Goal: Information Seeking & Learning: Find specific fact

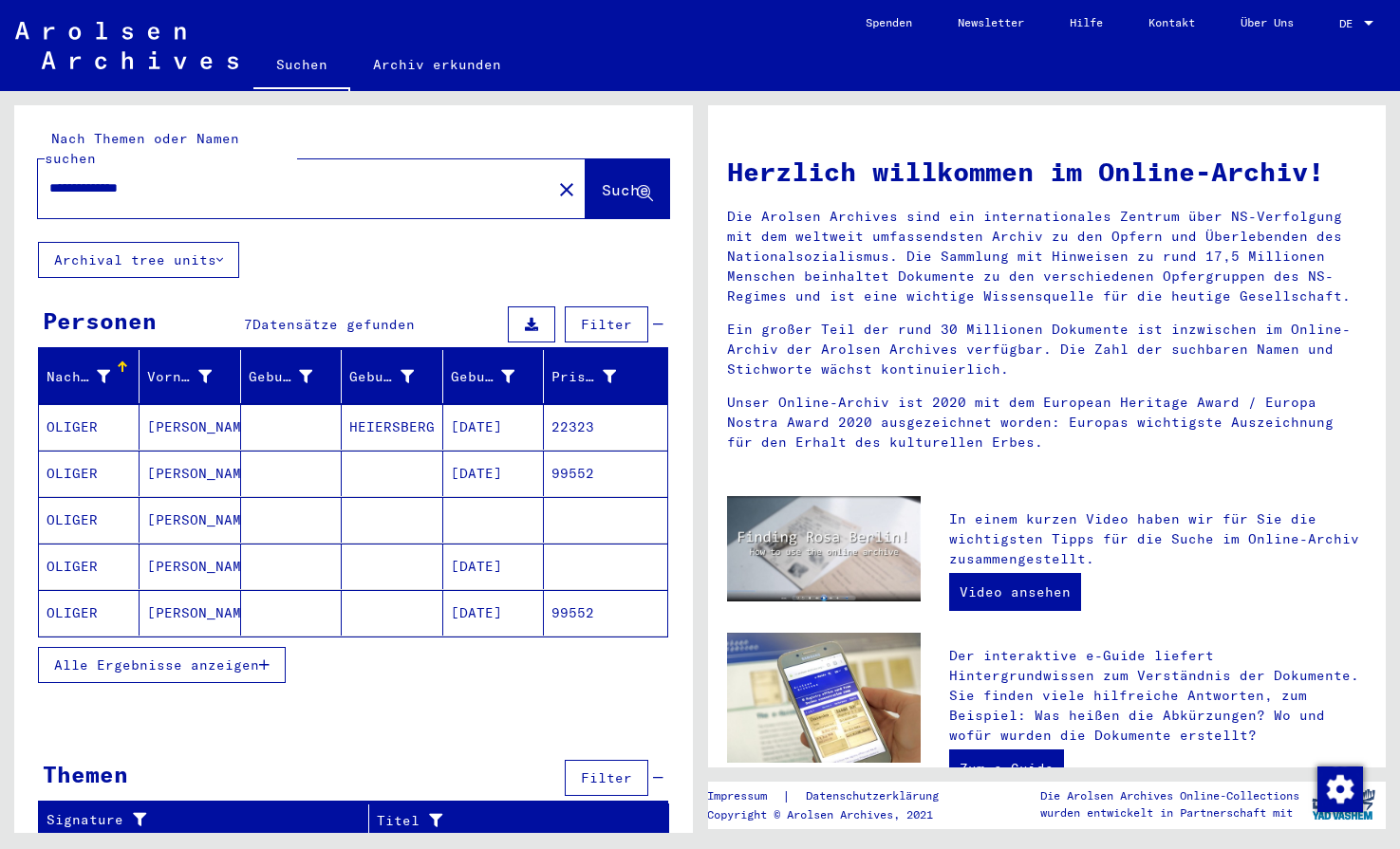
click at [627, 410] on mat-cell "22323" at bounding box center [605, 427] width 122 height 46
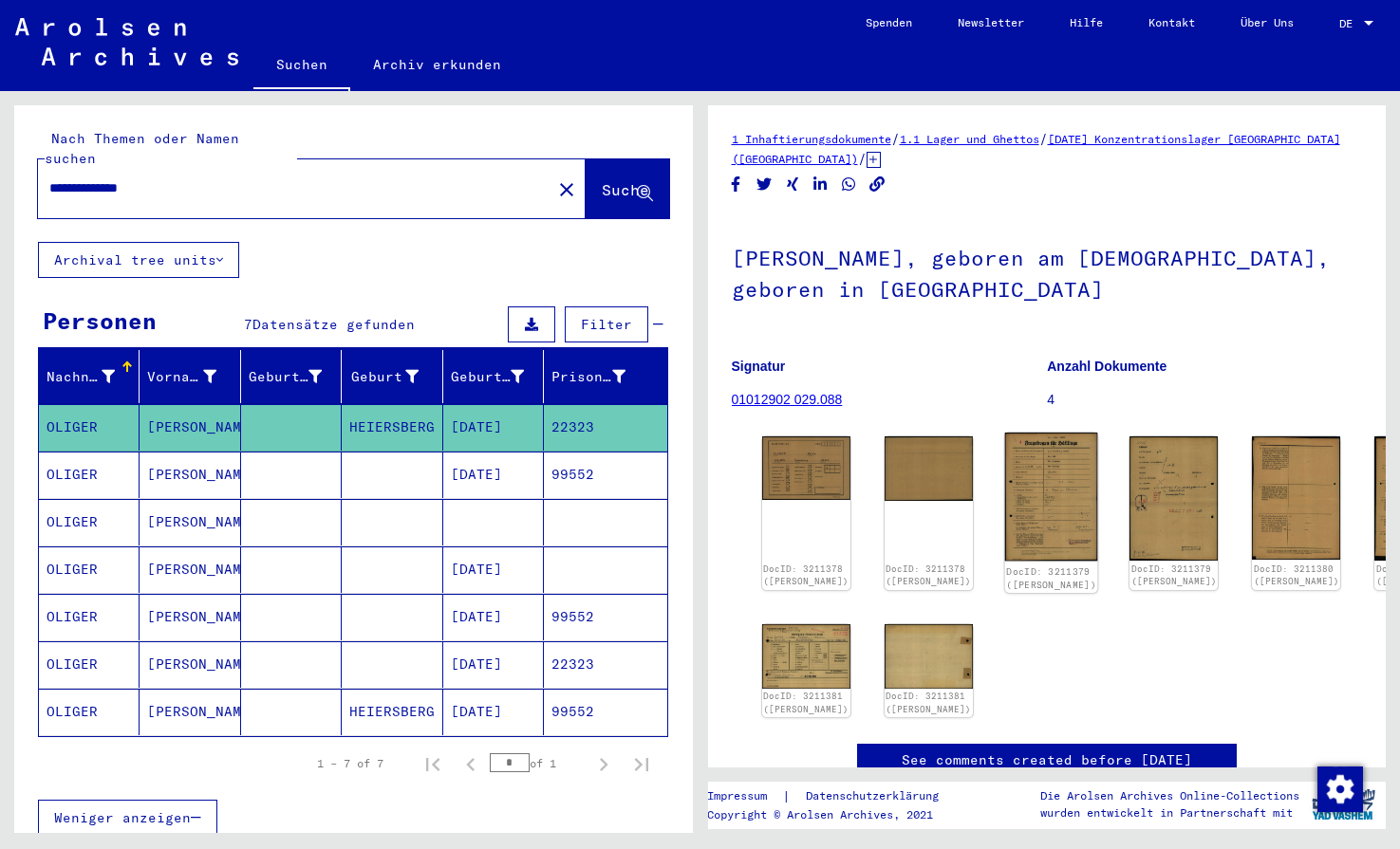
click at [1005, 481] on img at bounding box center [1050, 497] width 93 height 128
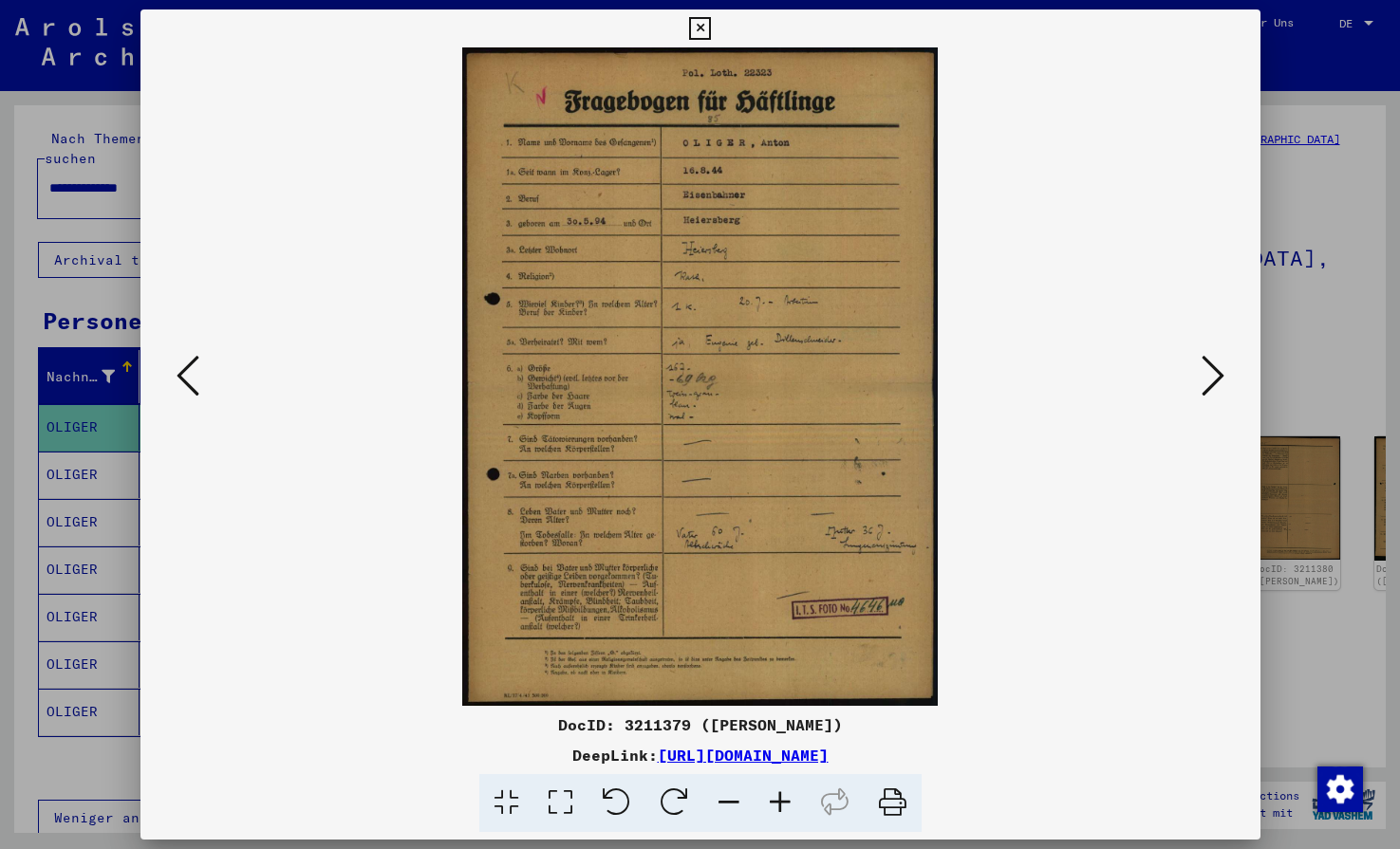
click at [711, 34] on icon at bounding box center [700, 29] width 22 height 23
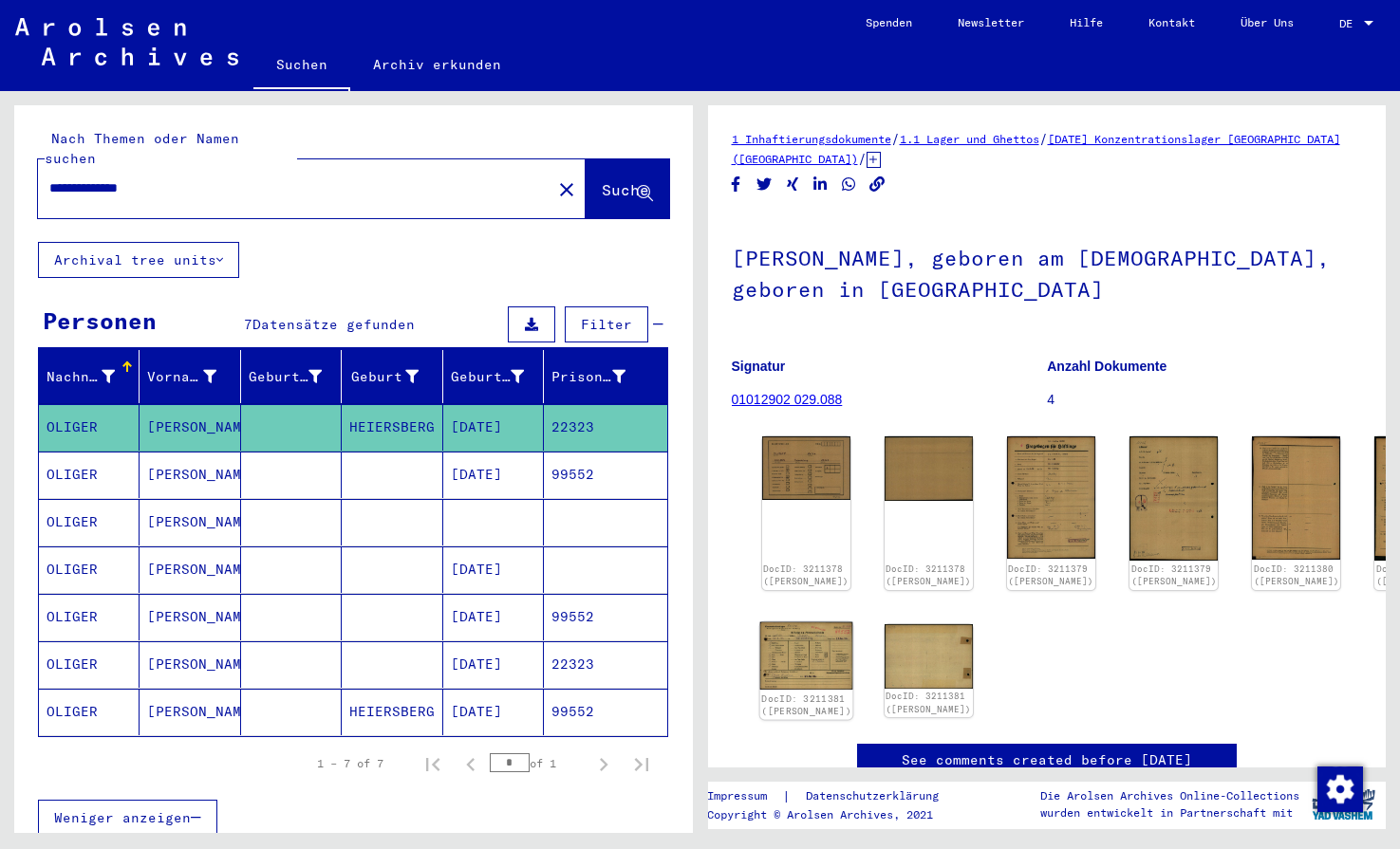
click at [794, 632] on img at bounding box center [805, 655] width 93 height 68
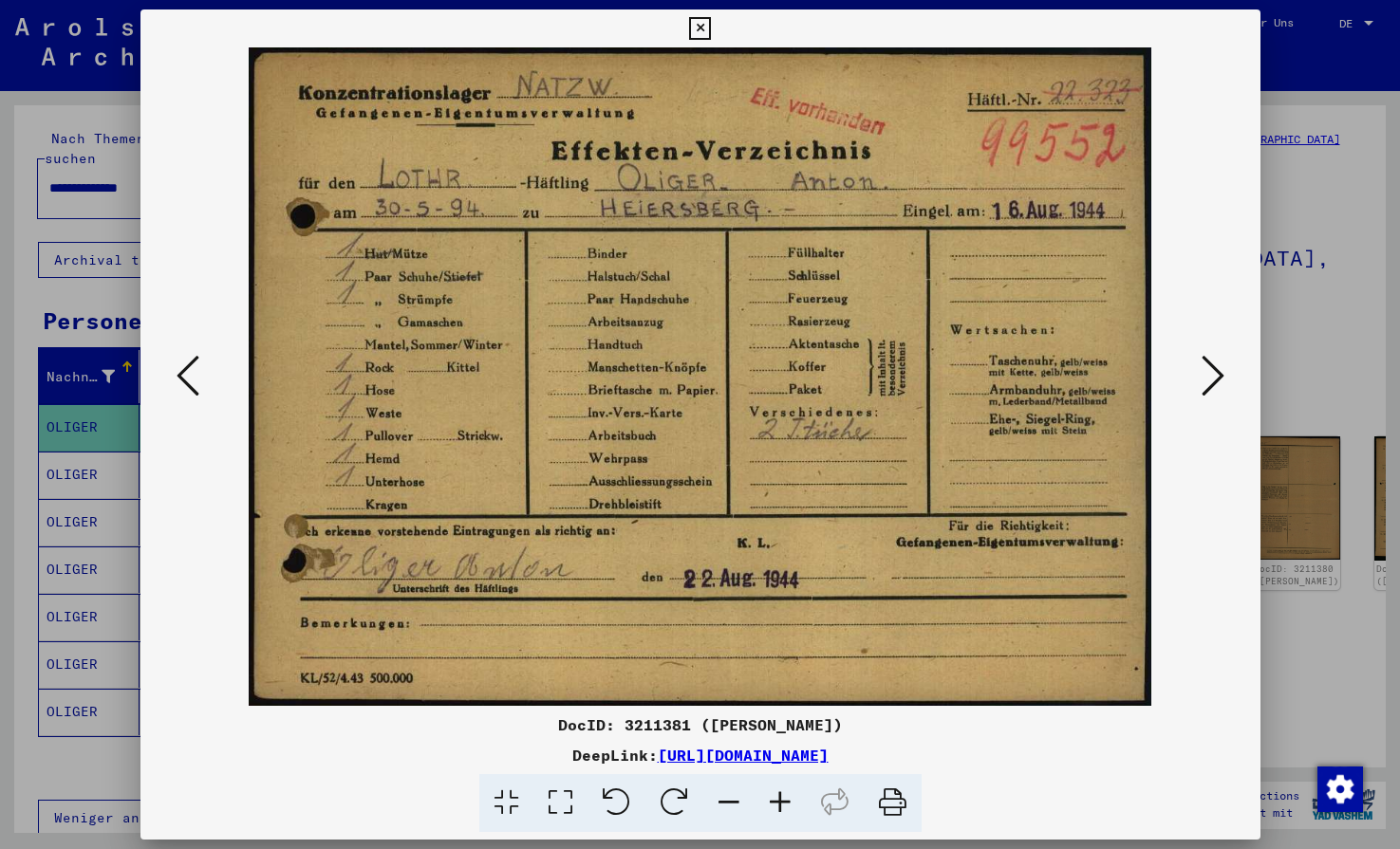
click at [711, 30] on icon at bounding box center [700, 29] width 22 height 23
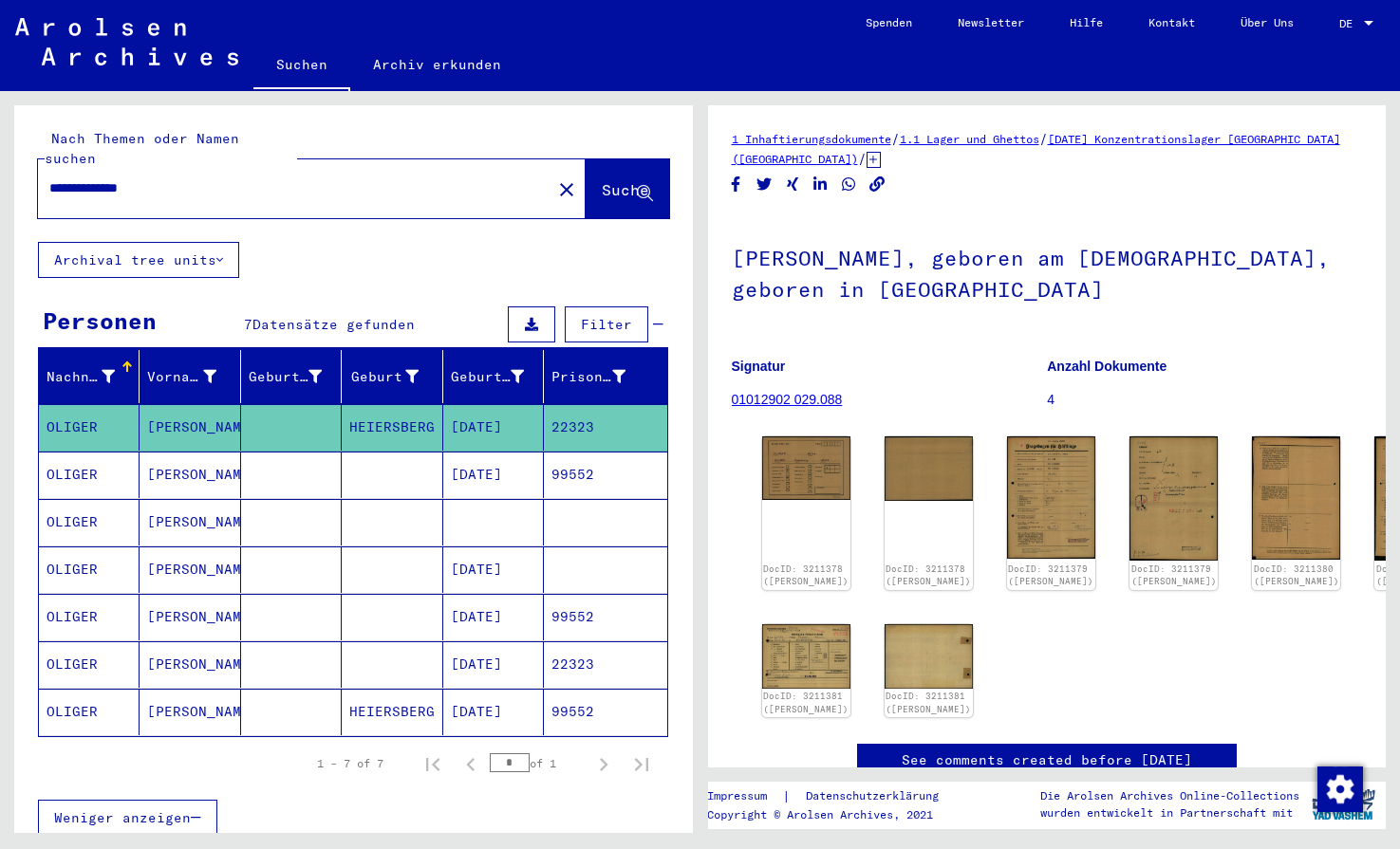
click at [573, 456] on mat-cell "99552" at bounding box center [605, 475] width 122 height 47
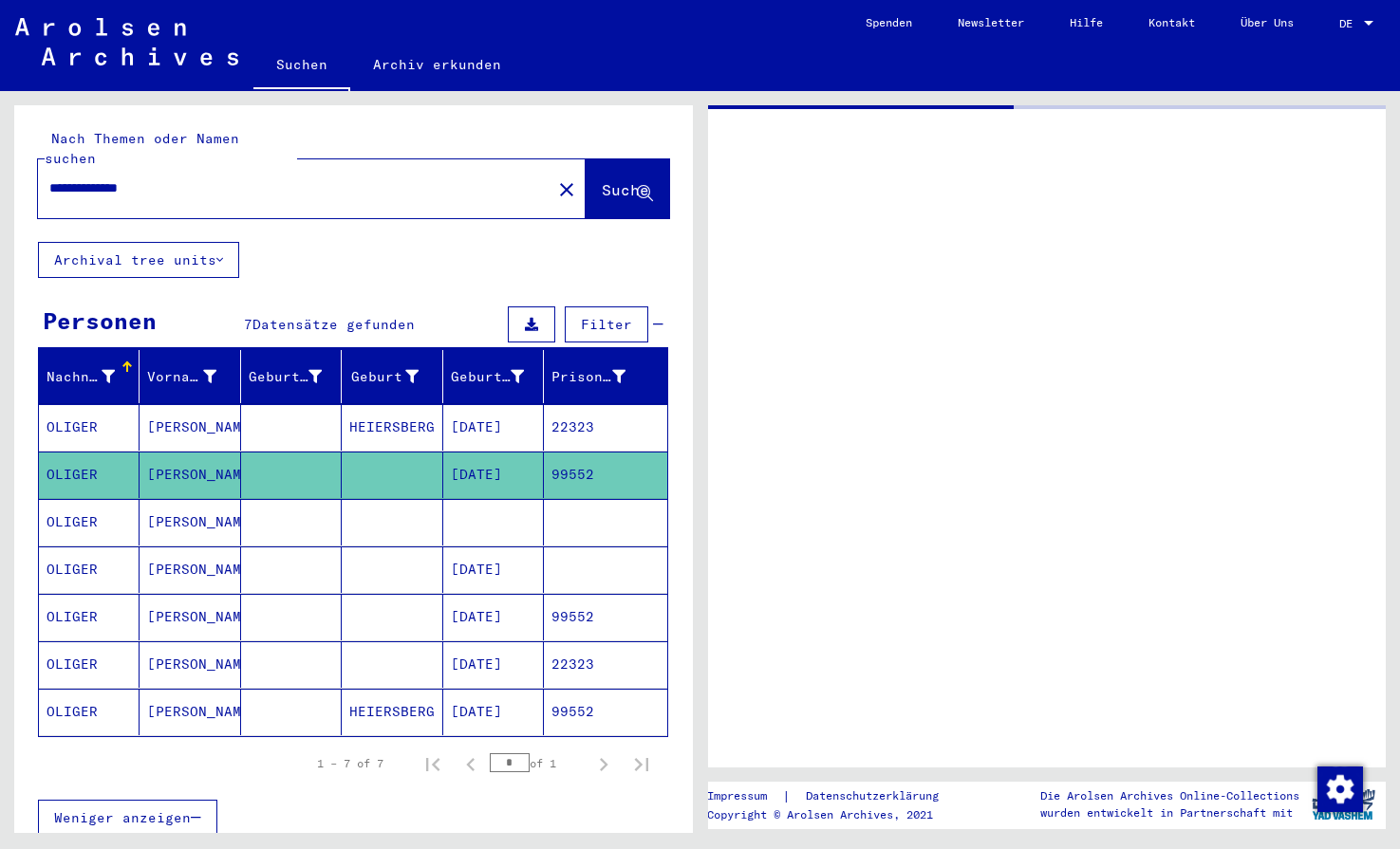
click at [573, 456] on mat-cell "99552" at bounding box center [605, 475] width 122 height 47
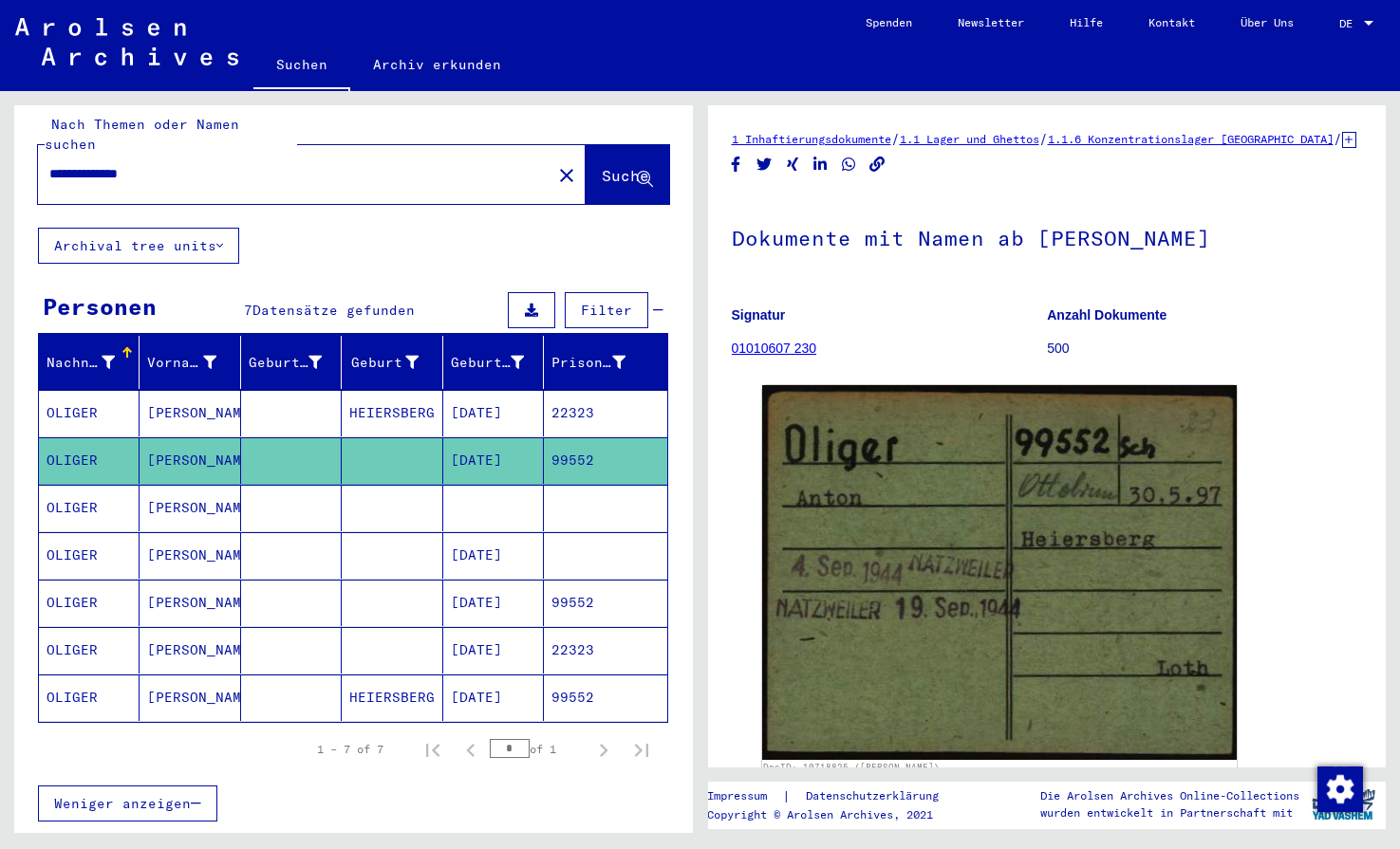
scroll to position [20, 0]
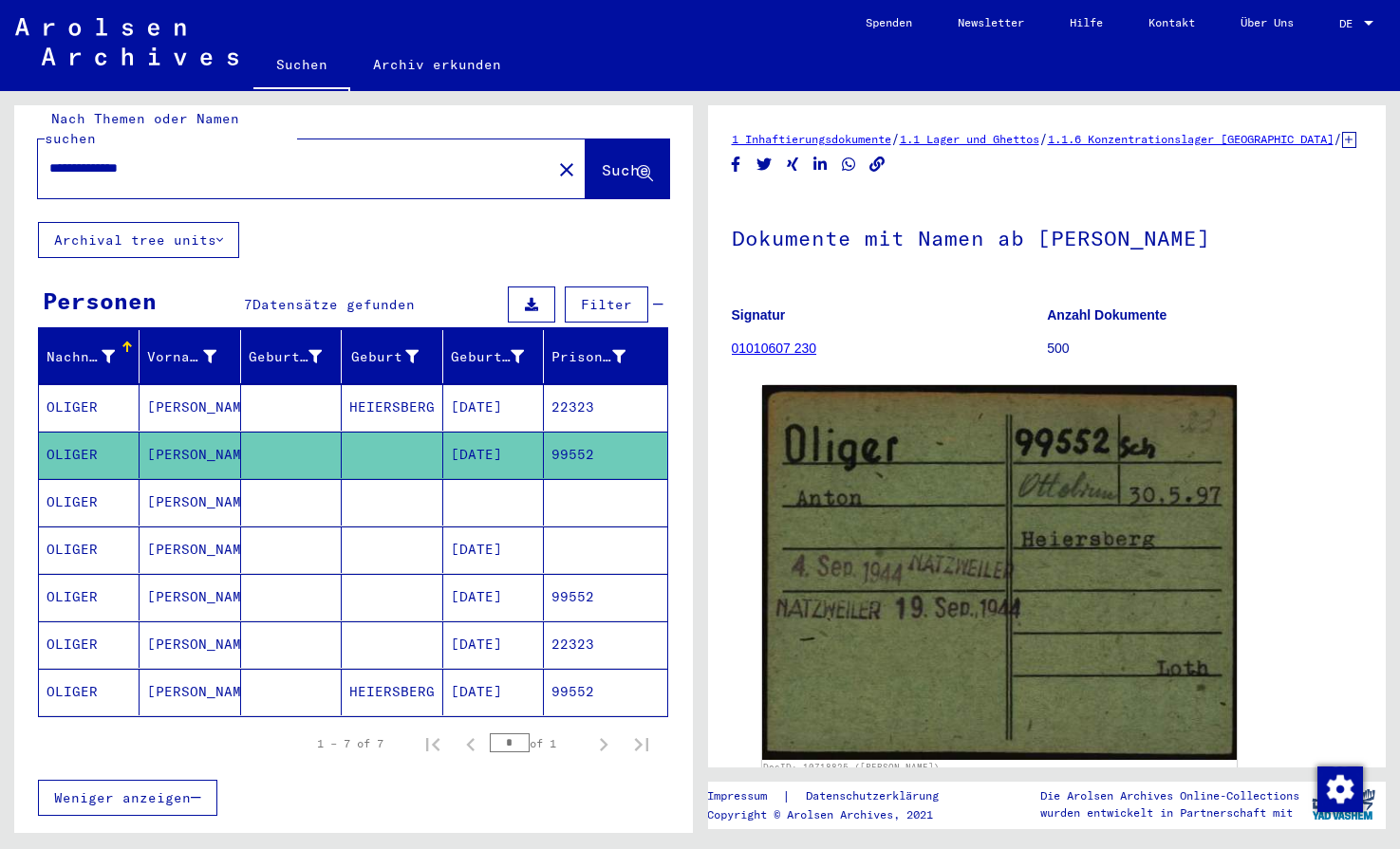
click at [493, 384] on mat-cell "[DATE]" at bounding box center [493, 407] width 100 height 47
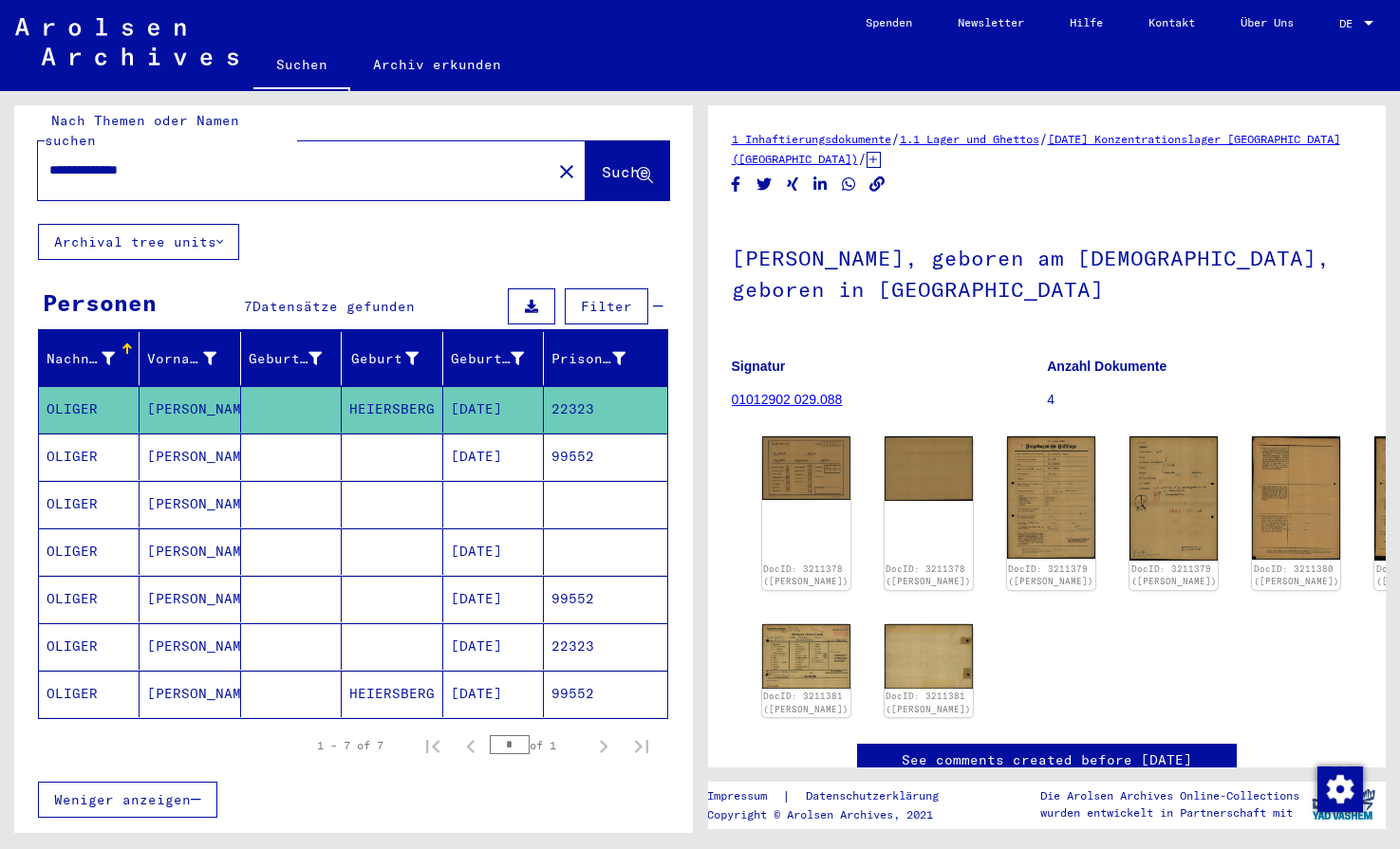
scroll to position [15, 0]
